Goal: Check status: Check status

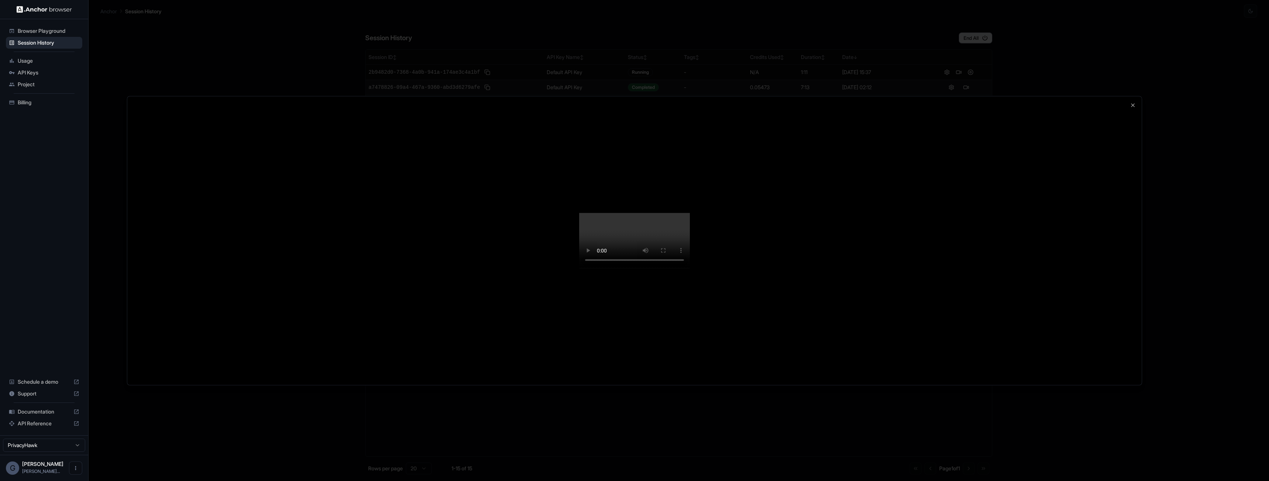
click at [52, 43] on div at bounding box center [634, 240] width 1269 height 481
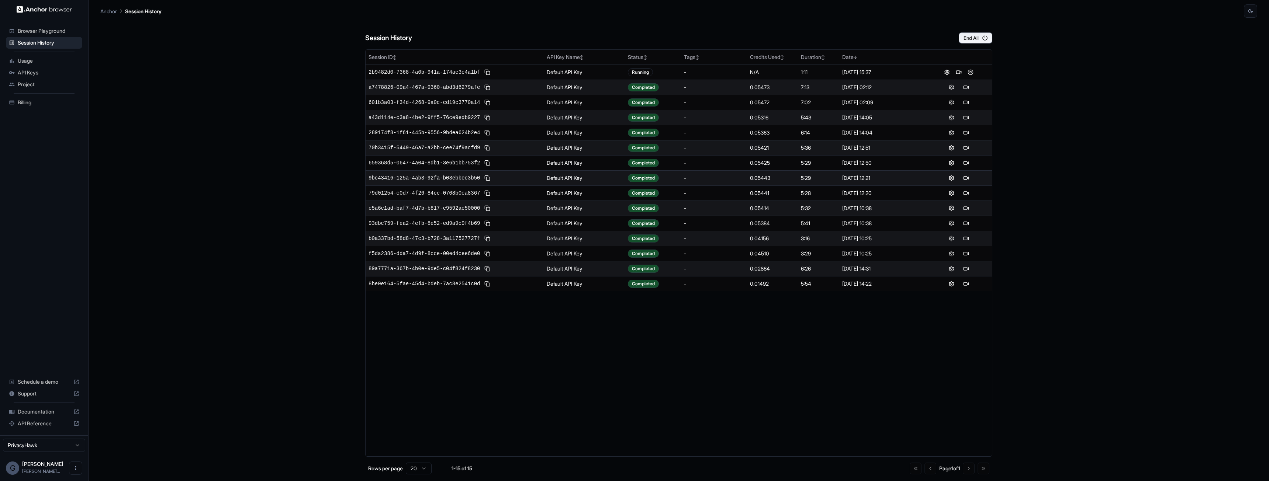
click at [52, 43] on span "Session History" at bounding box center [49, 42] width 62 height 7
click at [1069, 182] on div "Session History End All Session ID ↕ API Key Name ↕ Status ↕ Tags ↕ Credits Use…" at bounding box center [678, 250] width 1157 height 464
click at [435, 72] on span "2b9482d0-7368-4a0b-941a-174ae3c4a1bf" at bounding box center [424, 72] width 111 height 7
click at [960, 71] on button at bounding box center [958, 72] width 9 height 9
click at [969, 73] on button at bounding box center [970, 72] width 9 height 9
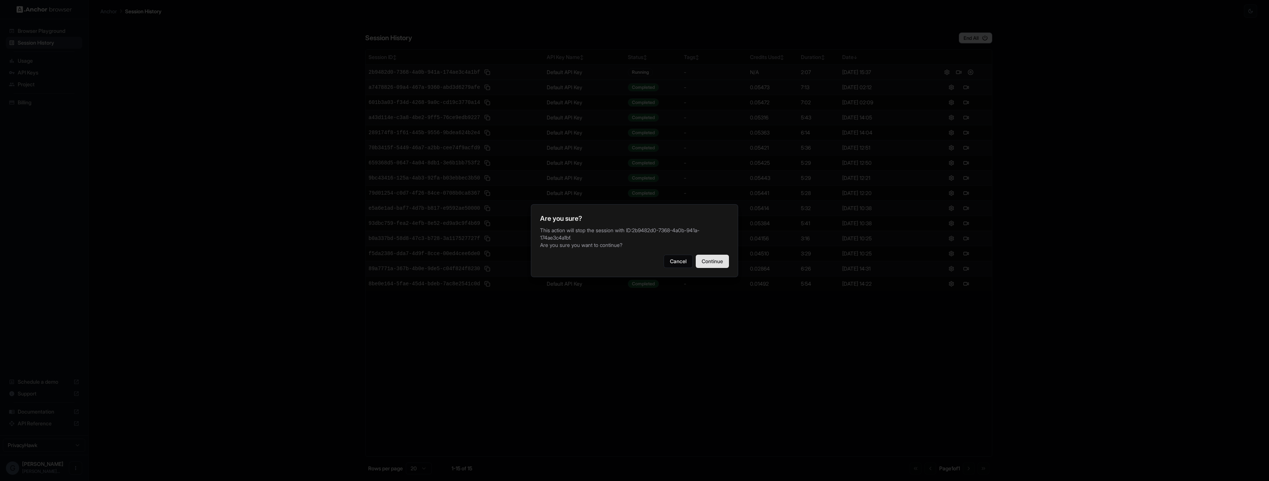
click at [712, 263] on button "Continue" at bounding box center [712, 261] width 33 height 13
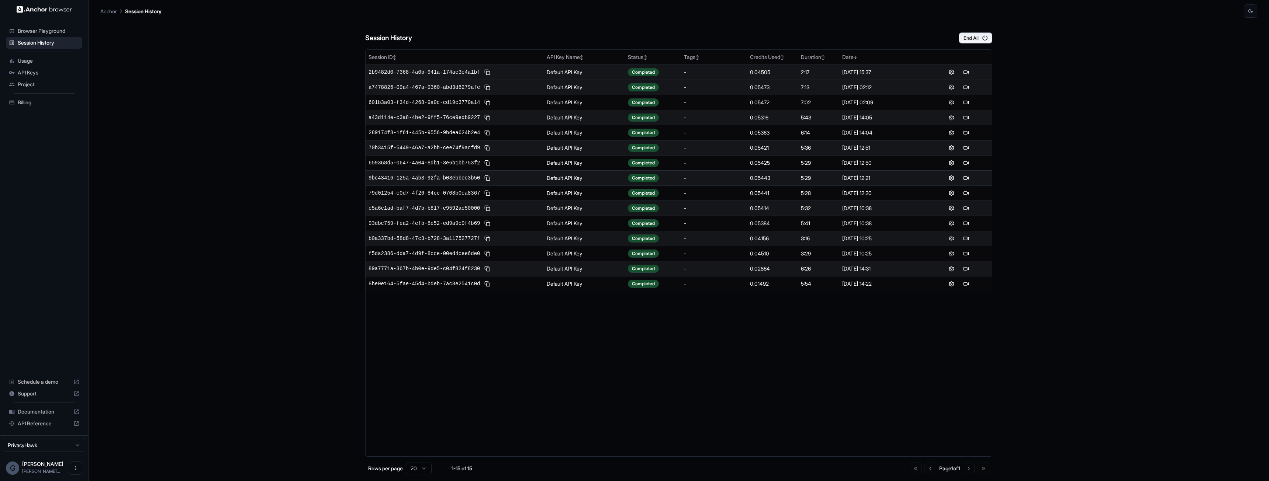
click at [965, 77] on td at bounding box center [959, 72] width 66 height 15
click at [966, 73] on button at bounding box center [966, 72] width 9 height 9
